Goal: Information Seeking & Learning: Learn about a topic

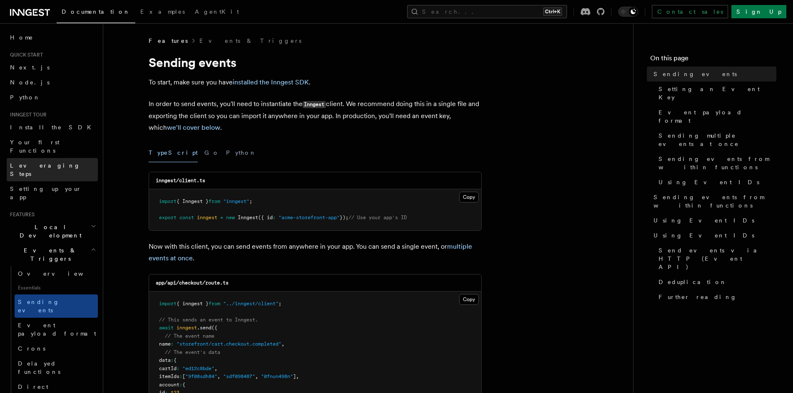
scroll to position [42, 0]
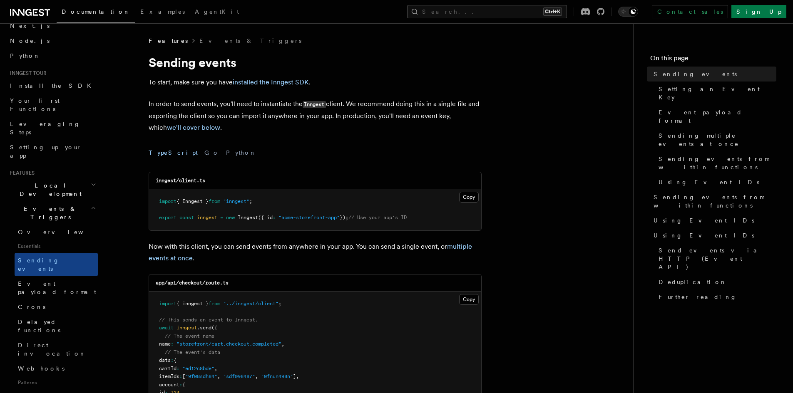
click at [91, 205] on icon "button" at bounding box center [93, 208] width 5 height 7
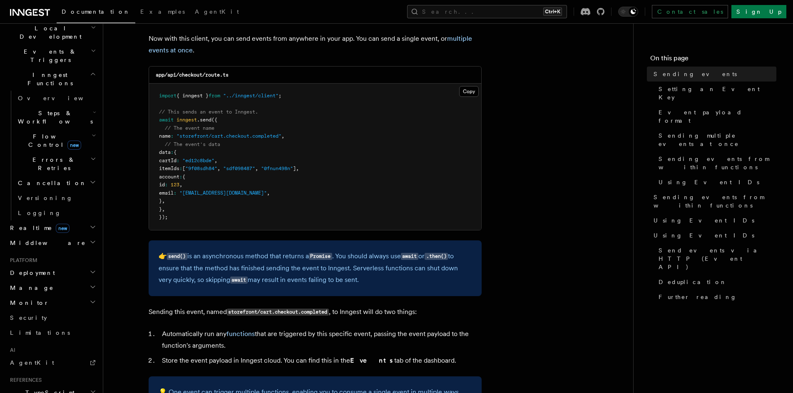
scroll to position [208, 0]
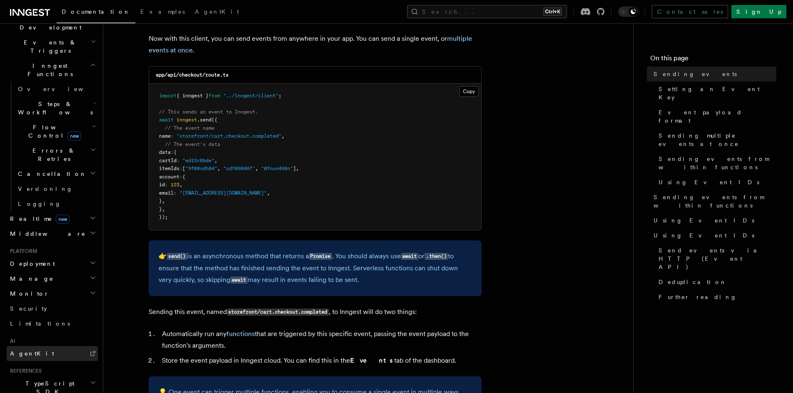
click at [35, 346] on link "AgentKit" at bounding box center [52, 353] width 91 height 15
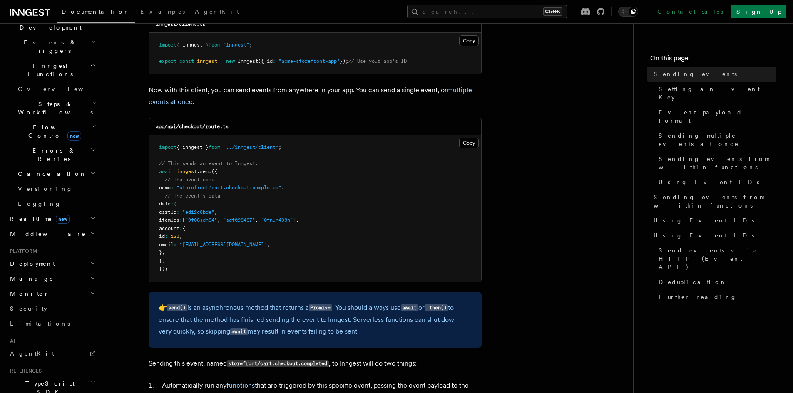
scroll to position [83, 0]
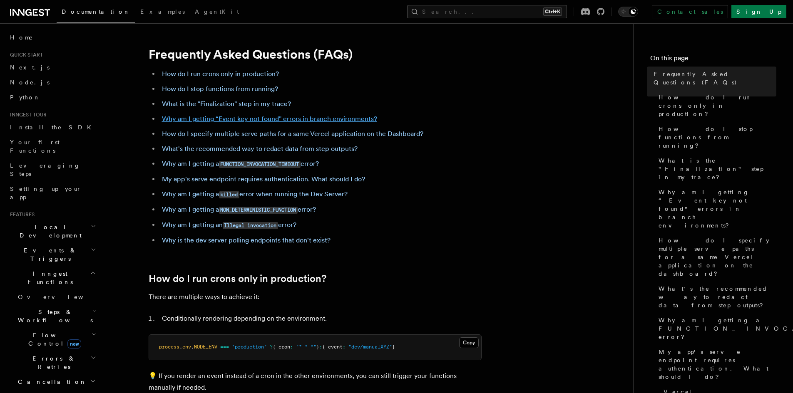
click at [336, 119] on link "Why am I getting “Event key not found" errors in branch environments?" at bounding box center [269, 119] width 215 height 8
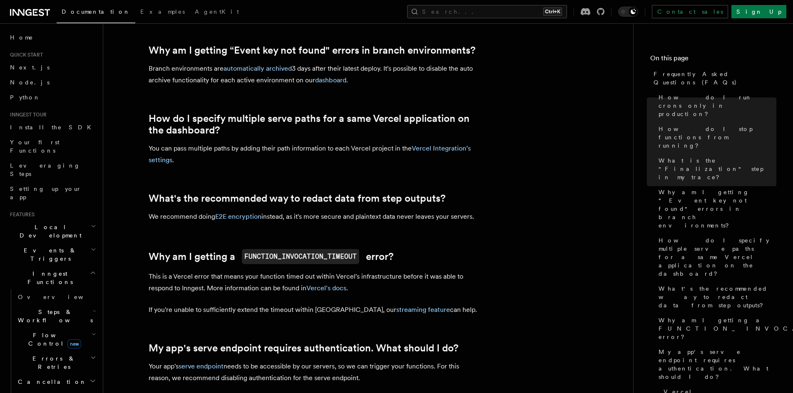
scroll to position [683, 0]
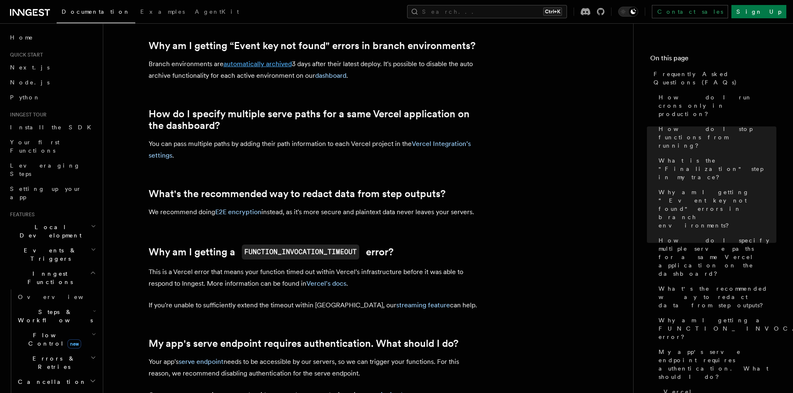
click at [285, 63] on link "automatically archived" at bounding box center [258, 64] width 68 height 8
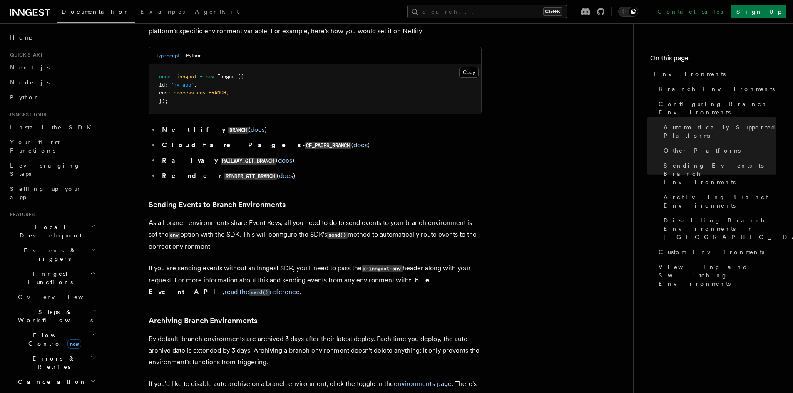
scroll to position [1169, 0]
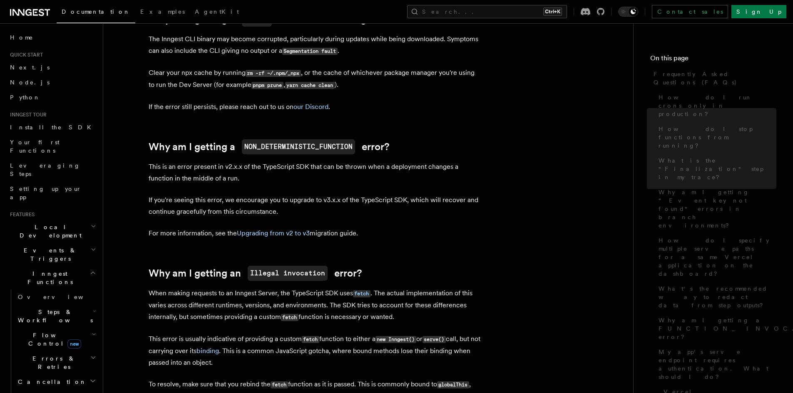
scroll to position [683, 0]
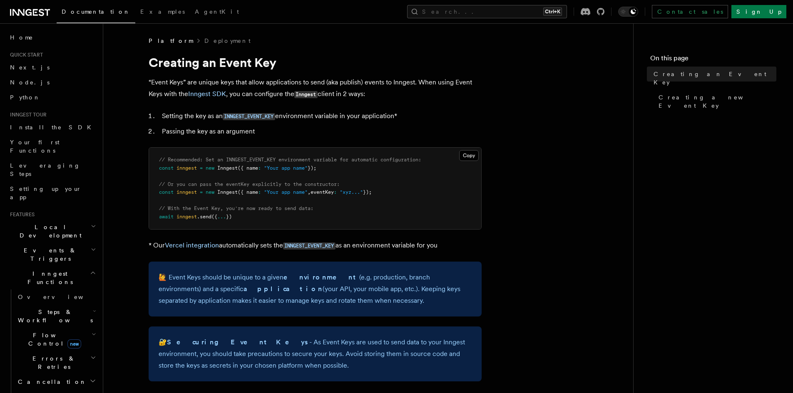
drag, startPoint x: 213, startPoint y: 168, endPoint x: 220, endPoint y: 169, distance: 6.7
click at [213, 168] on span "new" at bounding box center [210, 168] width 9 height 6
click at [231, 168] on span "Inngest" at bounding box center [227, 168] width 20 height 6
